Goal: Task Accomplishment & Management: Manage account settings

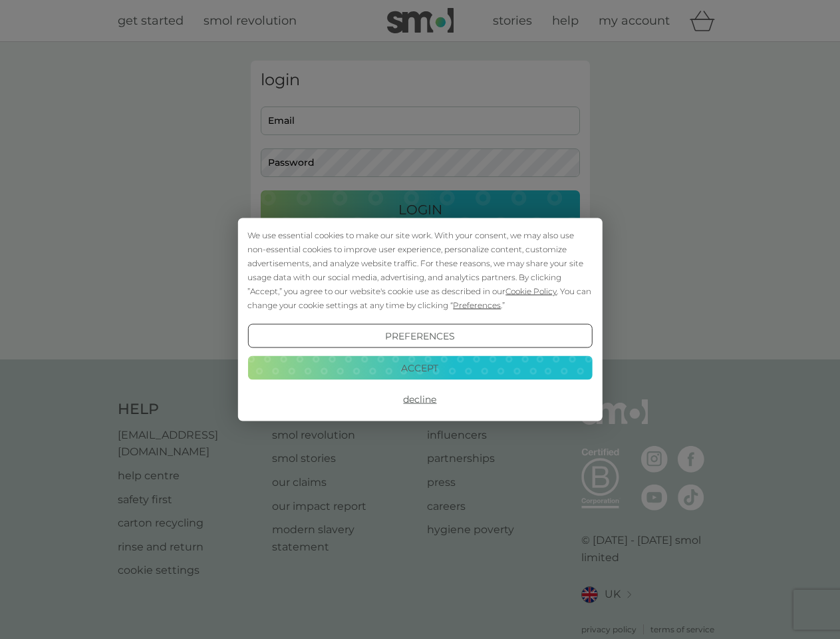
click at [532, 291] on span "Cookie Policy" at bounding box center [531, 291] width 51 height 10
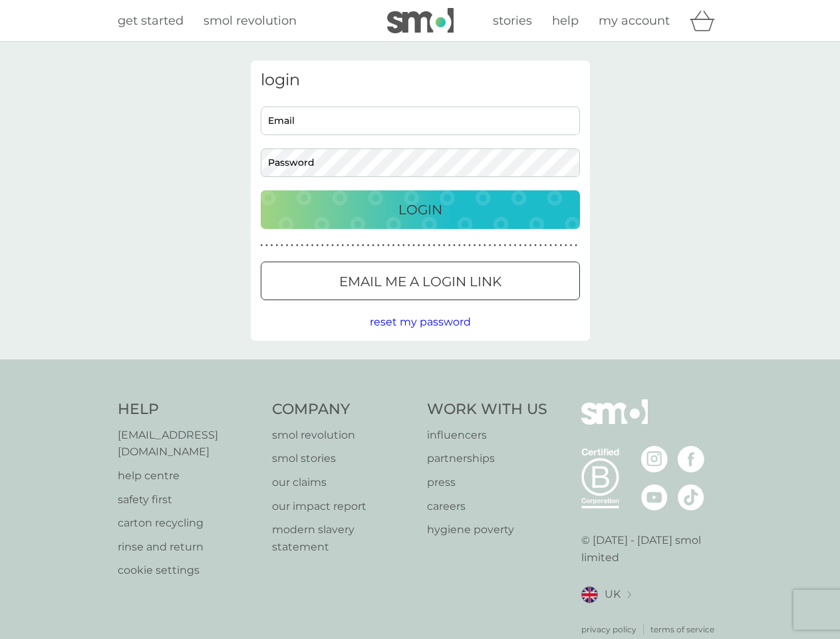
click at [476, 305] on div "login Email Password Login ● ● ● ● ● ● ● ● ● ● ● ● ● ● ● ● ● ● ● ● ● ● ● ● ● ● …" at bounding box center [420, 201] width 339 height 280
click at [420, 336] on div "login Email Password Login ● ● ● ● ● ● ● ● ● ● ● ● ● ● ● ● ● ● ● ● ● ● ● ● ● ● …" at bounding box center [420, 201] width 339 height 280
click at [420, 399] on div "Help [EMAIL_ADDRESS][DOMAIN_NAME] help centre safety first carton recycling rin…" at bounding box center [420, 517] width 605 height 236
click at [420, 367] on div "Help [EMAIL_ADDRESS][DOMAIN_NAME] help centre safety first carton recycling rin…" at bounding box center [420, 517] width 840 height 316
